Goal: Transaction & Acquisition: Purchase product/service

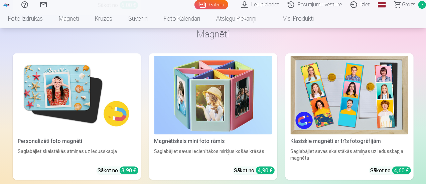
scroll to position [1769, 0]
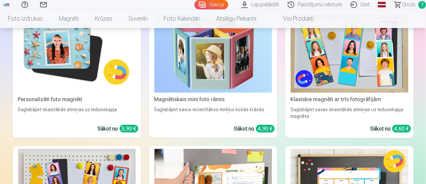
click at [406, 6] on span "Grozs" at bounding box center [409, 5] width 14 height 8
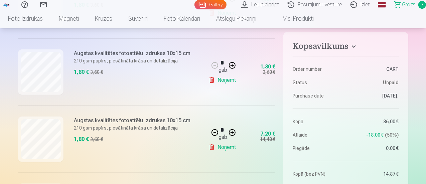
scroll to position [501, 0]
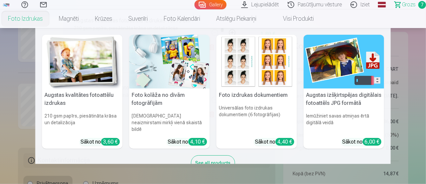
click at [51, 22] on link "Foto izdrukas" at bounding box center [25, 18] width 51 height 19
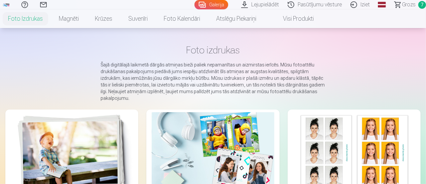
scroll to position [33, 0]
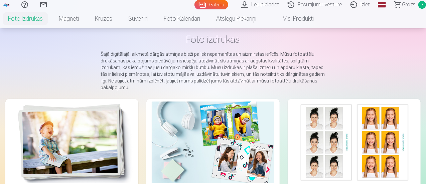
click at [75, 139] on img at bounding box center [72, 141] width 122 height 81
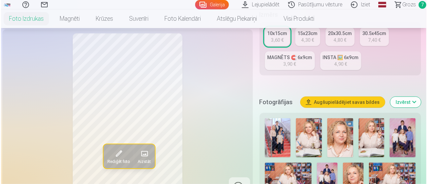
scroll to position [200, 0]
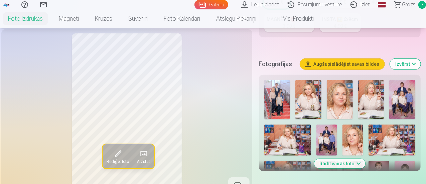
click at [336, 59] on button "Augšupielādējiet savas bildes" at bounding box center [342, 64] width 84 height 11
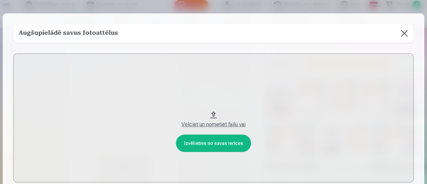
click at [229, 123] on div "Velciet un nometiet failu vai" at bounding box center [213, 124] width 387 height 8
click at [207, 125] on div "Velciet un nometiet failu vai" at bounding box center [213, 124] width 387 height 8
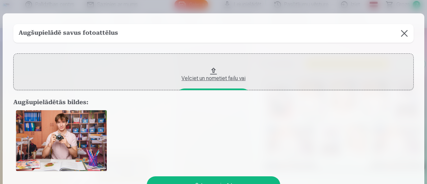
click at [222, 80] on div "Velciet un nometiet failu vai" at bounding box center [213, 78] width 387 height 8
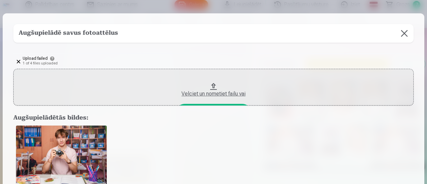
click at [232, 92] on div "Velciet un nometiet failu vai" at bounding box center [213, 94] width 387 height 8
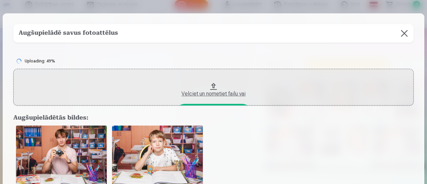
scroll to position [33, 0]
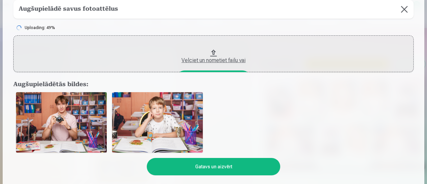
click at [214, 61] on div "Velciet un nometiet failu vai" at bounding box center [213, 60] width 387 height 8
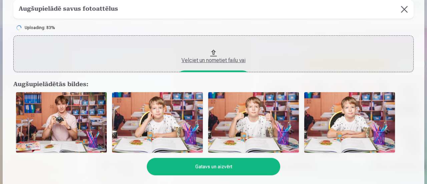
click at [207, 60] on div "Velciet un nometiet failu vai" at bounding box center [213, 60] width 387 height 8
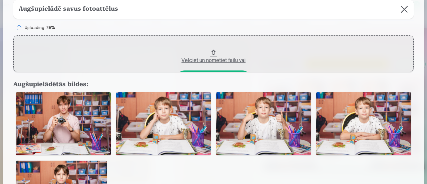
click at [213, 62] on div "Velciet un nometiet failu vai" at bounding box center [213, 60] width 387 height 8
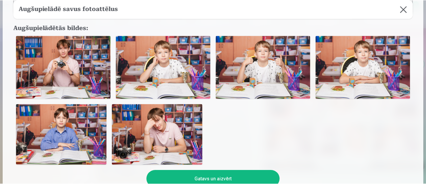
scroll to position [100, 0]
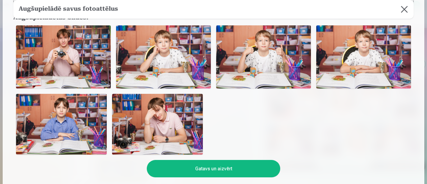
click at [228, 169] on button "Gatavs un aizvērt" at bounding box center [214, 168] width 134 height 17
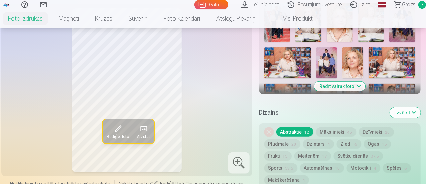
scroll to position [267, 0]
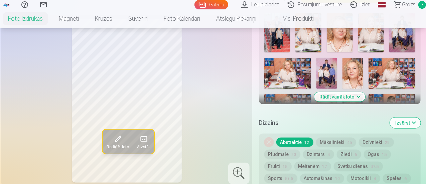
click at [355, 93] on button "Rādīt vairāk foto" at bounding box center [339, 96] width 51 height 9
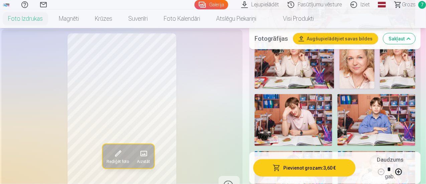
scroll to position [467, 0]
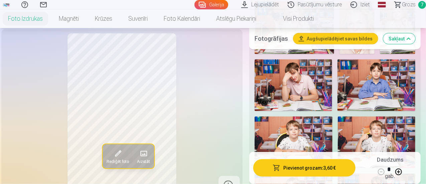
click at [300, 77] on img at bounding box center [292, 85] width 77 height 52
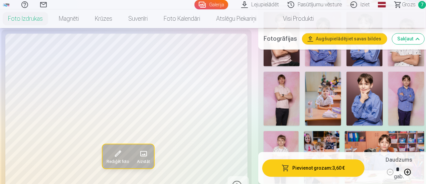
scroll to position [701, 0]
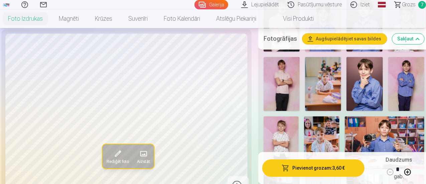
click at [382, 120] on img at bounding box center [383, 142] width 79 height 53
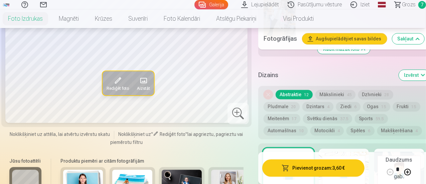
scroll to position [968, 0]
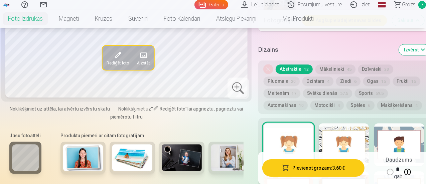
click at [366, 88] on button "Sports 59.5" at bounding box center [370, 92] width 33 height 9
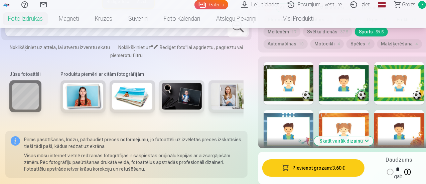
scroll to position [1068, 0]
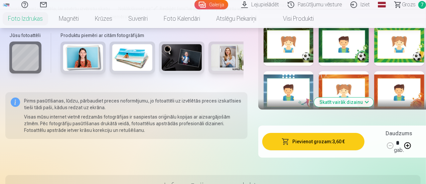
click at [354, 97] on button "Skatīt vairāk dizainu" at bounding box center [343, 101] width 59 height 9
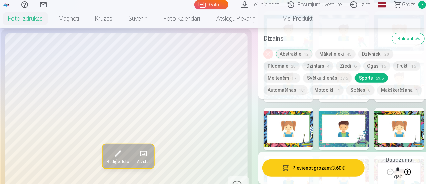
scroll to position [1402, 0]
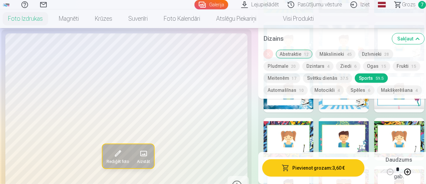
click at [338, 118] on div at bounding box center [343, 139] width 50 height 43
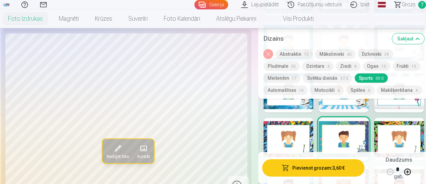
click at [315, 167] on button "Pievienot grozam : 3,60 €" at bounding box center [313, 167] width 102 height 17
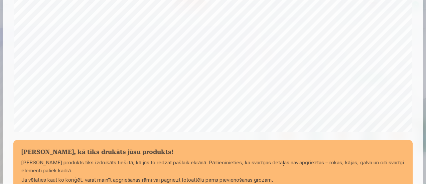
scroll to position [225, 0]
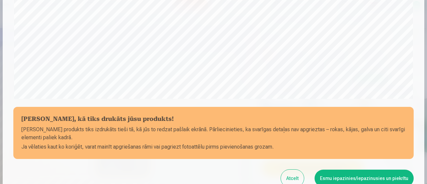
click at [367, 175] on button "Esmu iepazinies/iepazinusies un piekrītu" at bounding box center [364, 178] width 99 height 17
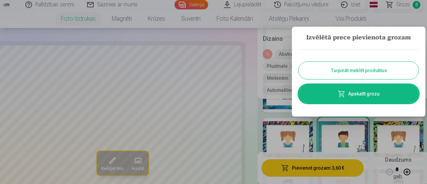
click at [369, 70] on button "Turpināt meklēt produktus" at bounding box center [359, 70] width 120 height 17
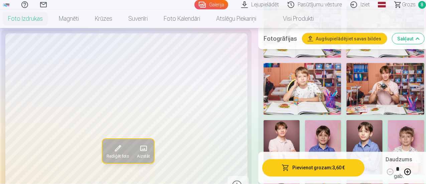
scroll to position [567, 0]
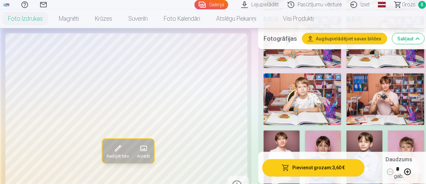
click at [388, 86] on img at bounding box center [384, 99] width 77 height 52
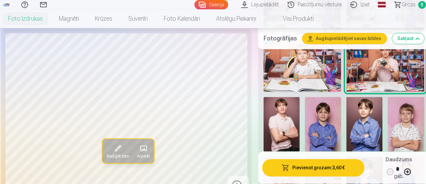
scroll to position [634, 0]
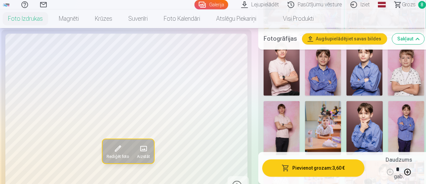
scroll to position [668, 0]
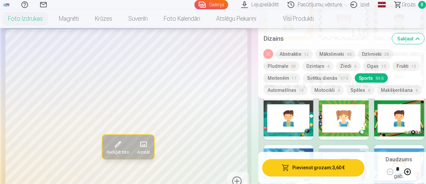
scroll to position [1769, 0]
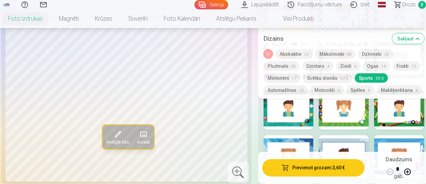
click at [299, 92] on button "Automašīnas 10" at bounding box center [285, 89] width 44 height 9
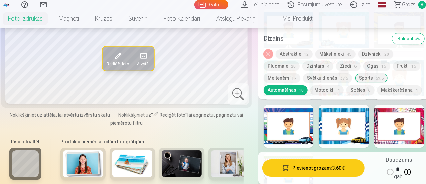
scroll to position [1068, 0]
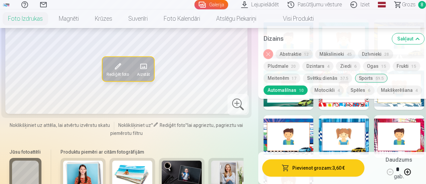
click at [410, 39] on button "Sakļaut" at bounding box center [408, 38] width 32 height 11
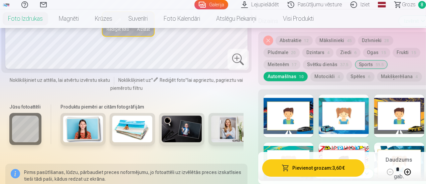
scroll to position [981, 0]
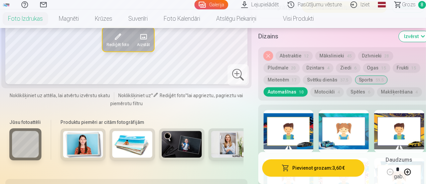
click at [351, 115] on div at bounding box center [343, 131] width 50 height 43
click at [407, 116] on div at bounding box center [399, 131] width 50 height 43
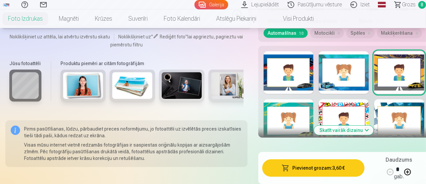
scroll to position [1081, 0]
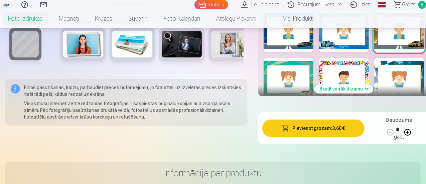
click at [358, 84] on button "Skatīt vairāk dizainu" at bounding box center [343, 88] width 59 height 9
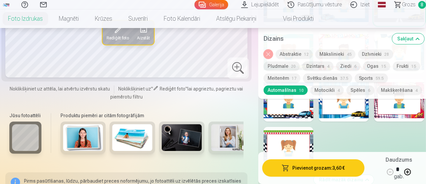
scroll to position [1115, 0]
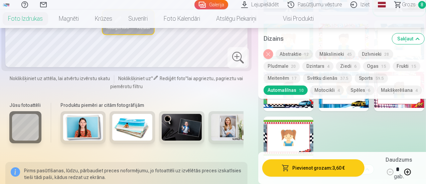
click at [414, 38] on button "Sakļaut" at bounding box center [408, 38] width 32 height 11
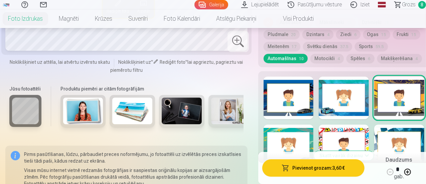
scroll to position [1048, 0]
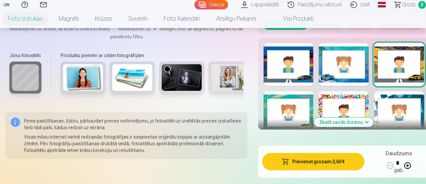
click at [367, 117] on button "Skatīt vairāk dizainu" at bounding box center [343, 121] width 59 height 9
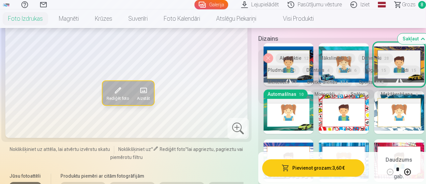
click at [411, 37] on button "Sakļaut" at bounding box center [413, 38] width 32 height 11
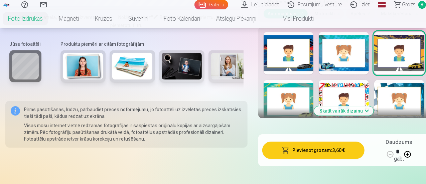
scroll to position [1010, 0]
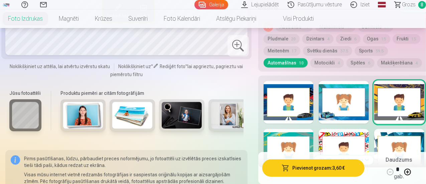
click at [344, 155] on button "Skatīt vairāk dizainu" at bounding box center [343, 159] width 59 height 9
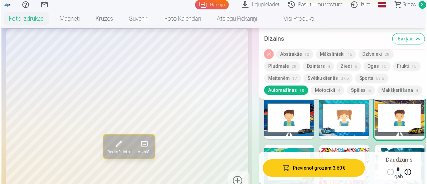
scroll to position [977, 0]
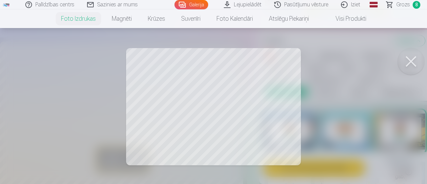
click at [242, 113] on div at bounding box center [213, 92] width 427 height 184
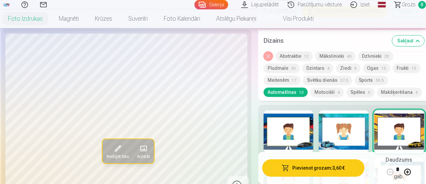
click at [326, 170] on button "Pievienot grozam : 3,60 €" at bounding box center [313, 167] width 102 height 17
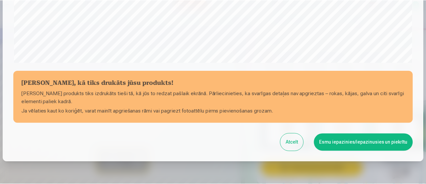
scroll to position [291, 0]
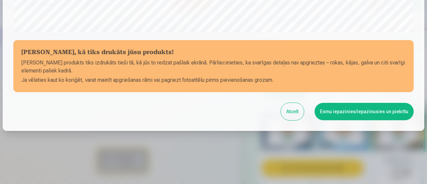
click at [361, 113] on button "Esmu iepazinies/iepazinusies un piekrītu" at bounding box center [364, 111] width 99 height 17
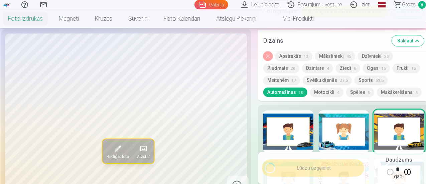
scroll to position [290, 0]
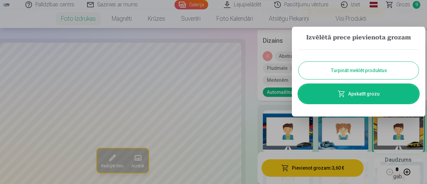
click at [341, 71] on button "Turpināt meklēt produktus" at bounding box center [359, 70] width 120 height 17
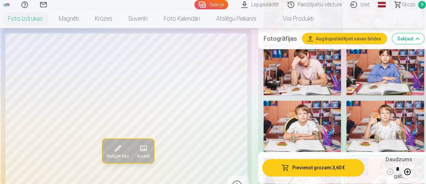
scroll to position [443, 0]
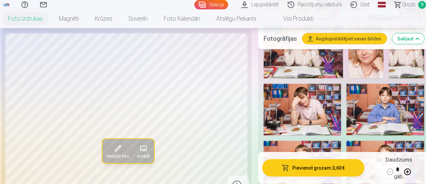
click at [357, 3] on link "Iziet" at bounding box center [361, 4] width 28 height 9
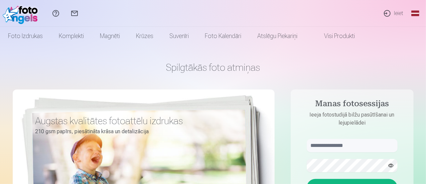
click at [396, 14] on link "Ieiet" at bounding box center [392, 13] width 31 height 27
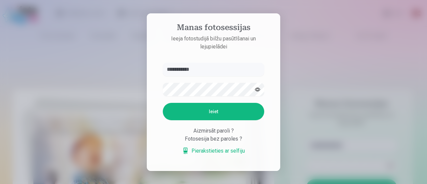
drag, startPoint x: 176, startPoint y: 71, endPoint x: 162, endPoint y: 69, distance: 14.2
click at [162, 69] on form "**********" at bounding box center [213, 112] width 115 height 99
type input "**********"
click at [206, 114] on button "Ieiet" at bounding box center [213, 111] width 101 height 17
